Goal: Navigation & Orientation: Find specific page/section

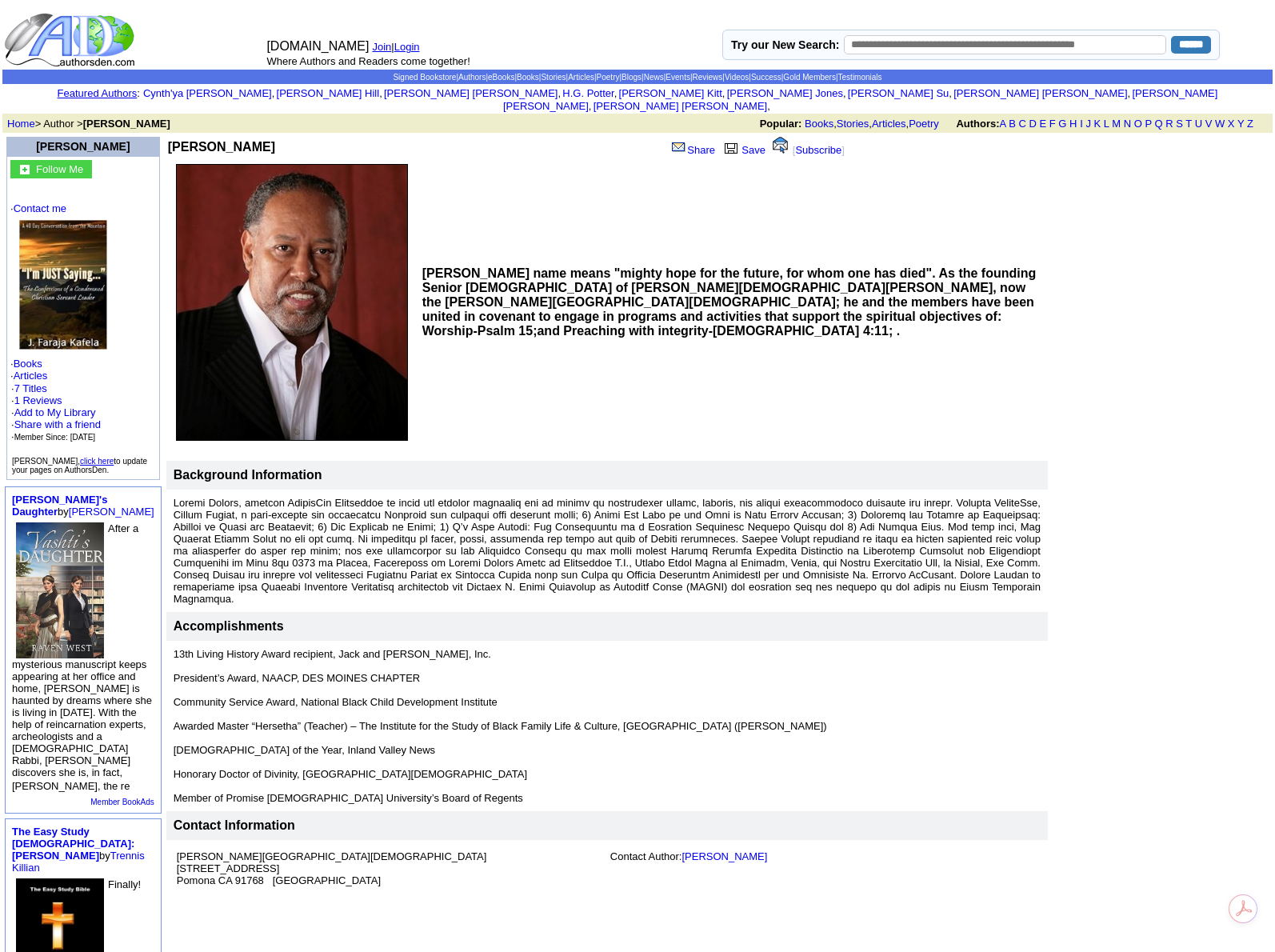
click at [333, 338] on img at bounding box center [292, 302] width 232 height 277
click at [747, 144] on link "Save" at bounding box center [743, 150] width 45 height 12
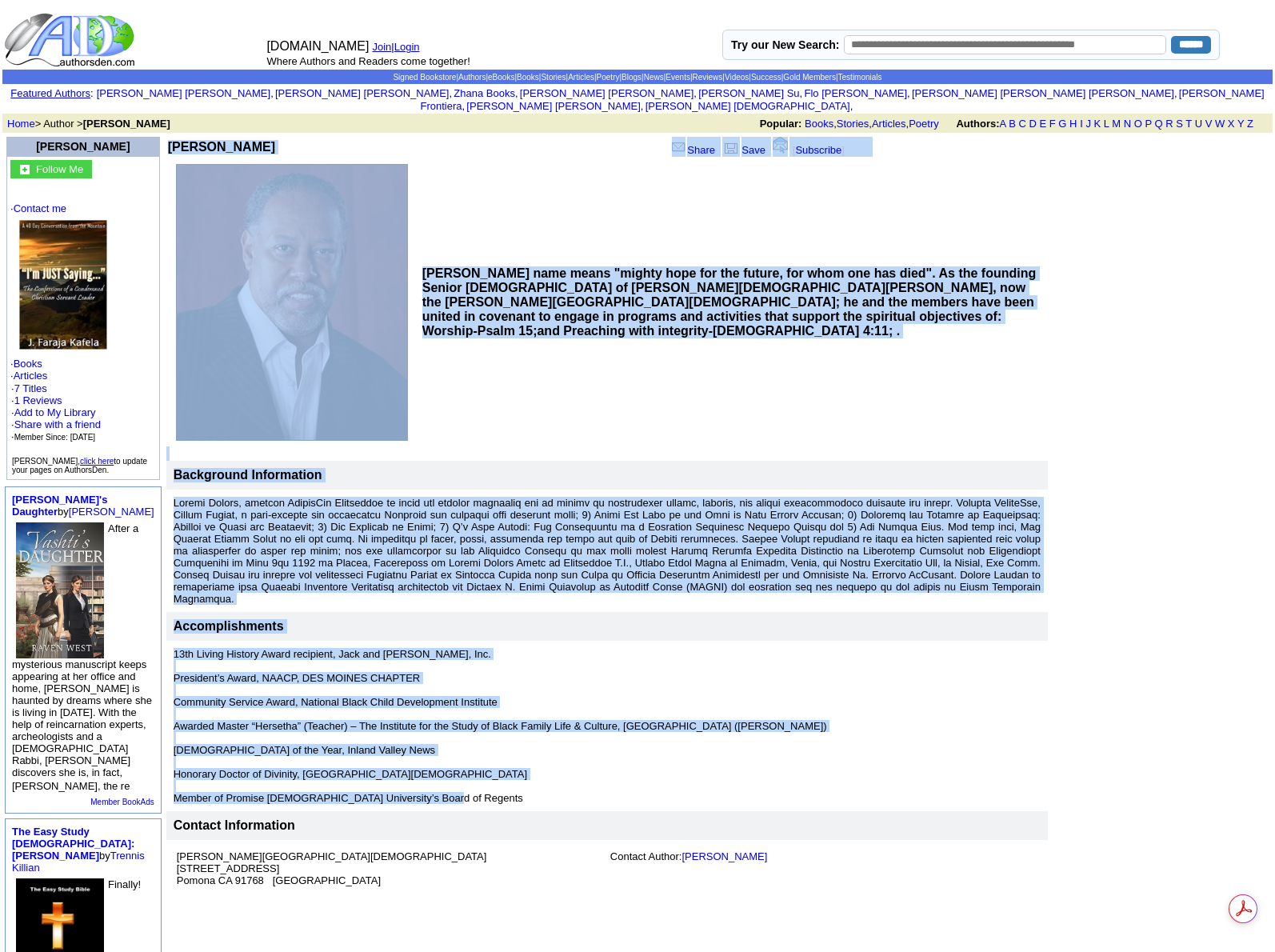
drag, startPoint x: 148, startPoint y: 135, endPoint x: 447, endPoint y: 650, distance: 595.5
click at [410, 762] on td "Jelani F. Kafela Share Save [ Subscribe ] Background Information" at bounding box center [607, 516] width 884 height 764
click at [567, 143] on p "Share Save [ Subscribe ]" at bounding box center [641, 146] width 456 height 20
click at [168, 140] on b "[PERSON_NAME]" at bounding box center [222, 147] width 107 height 14
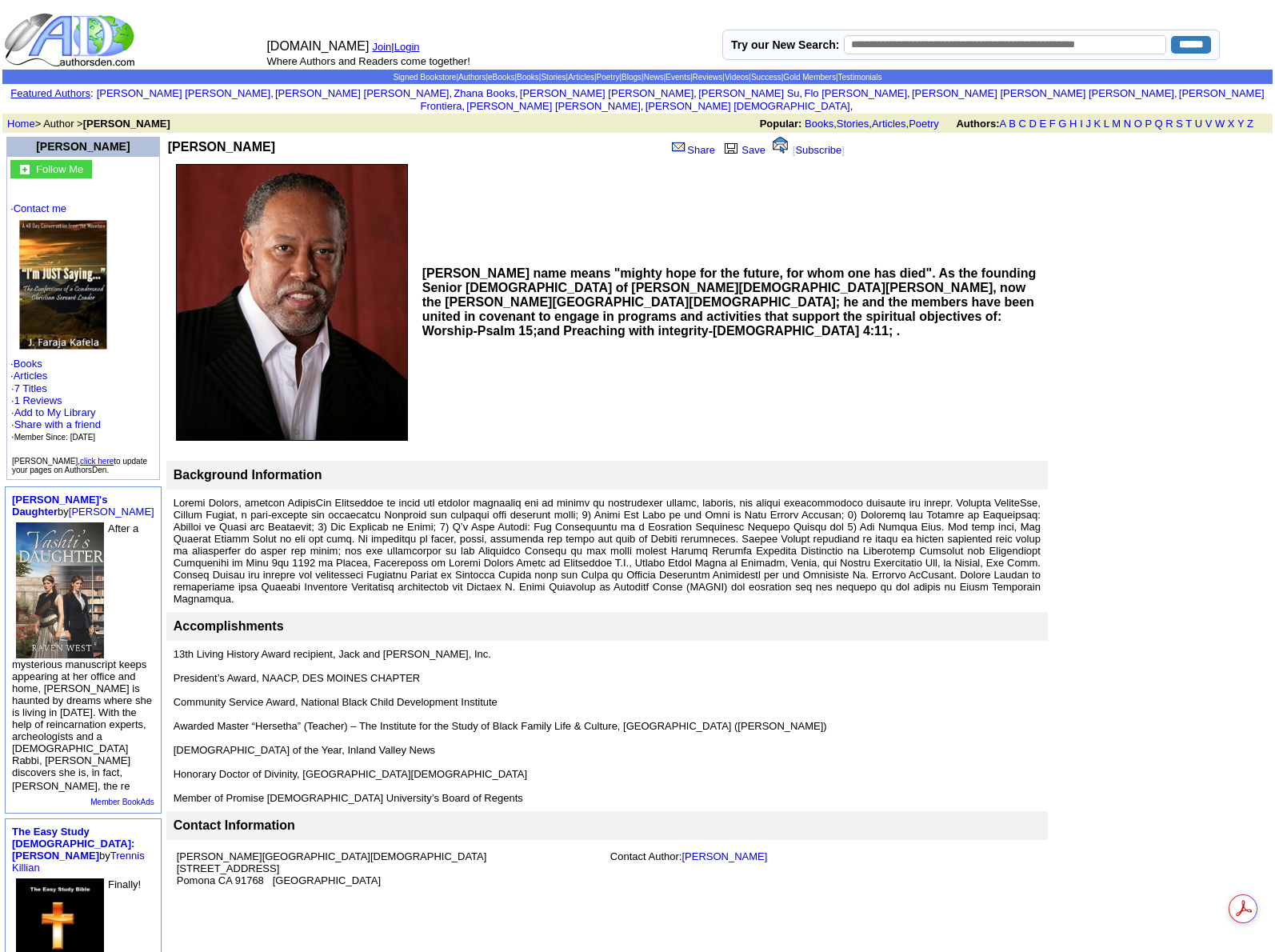
drag, startPoint x: 152, startPoint y: 135, endPoint x: 770, endPoint y: 857, distance: 950.4
click at [770, 857] on td "Jelani F. Kafela Share Save [ Subscribe ] Background Information" at bounding box center [607, 516] width 884 height 764
copy td "Jelani F. Kafela Share Save [ Subscribe ] Jelani Kafela’s name means "mighty ho…"
click at [976, 411] on td "[PERSON_NAME] name means "mighty hope for the future, for whom one has died". A…" at bounding box center [733, 302] width 630 height 288
click at [701, 413] on td "[PERSON_NAME] name means "mighty hope for the future, for whom one has died". A…" at bounding box center [733, 302] width 630 height 288
